Goal: Transaction & Acquisition: Purchase product/service

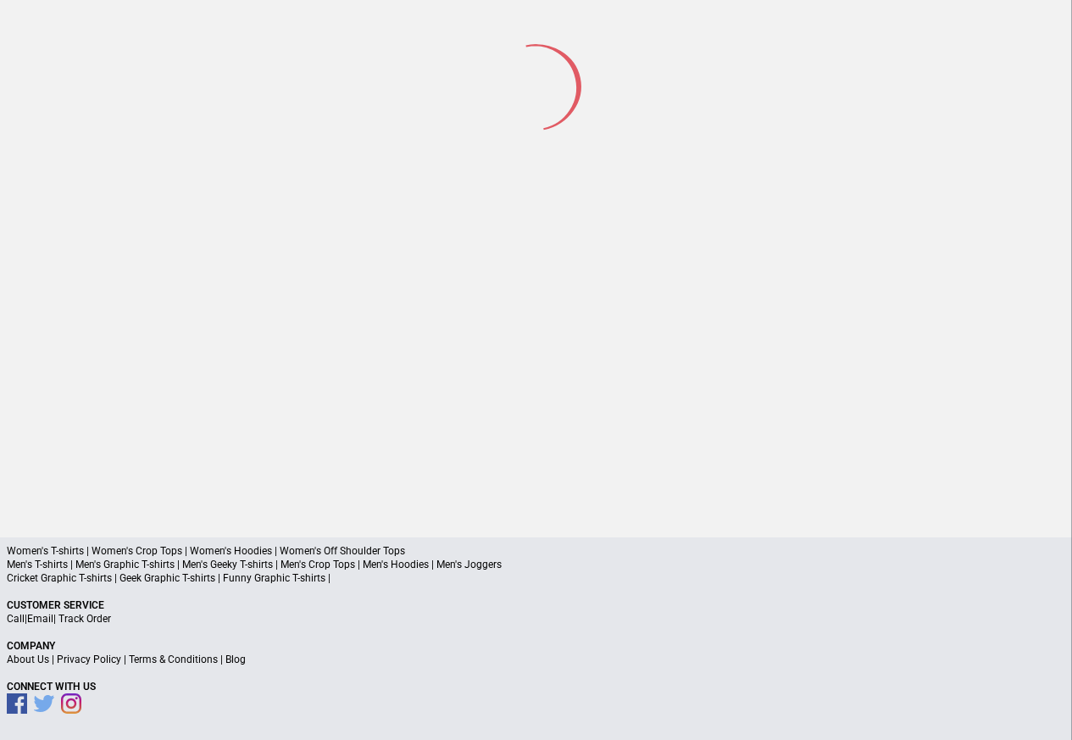
scroll to position [79, 0]
